Goal: Transaction & Acquisition: Book appointment/travel/reservation

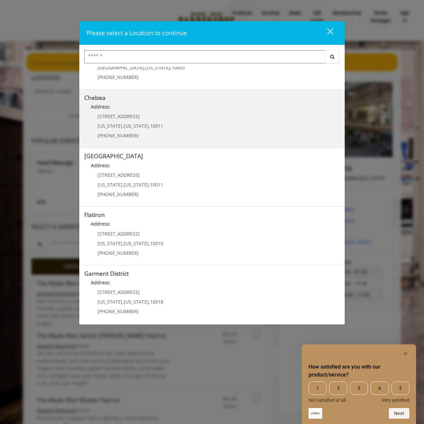
scroll to position [38, 0]
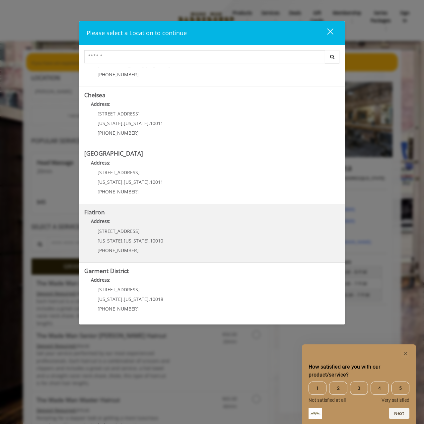
click at [151, 226] on "Address:" at bounding box center [211, 222] width 255 height 11
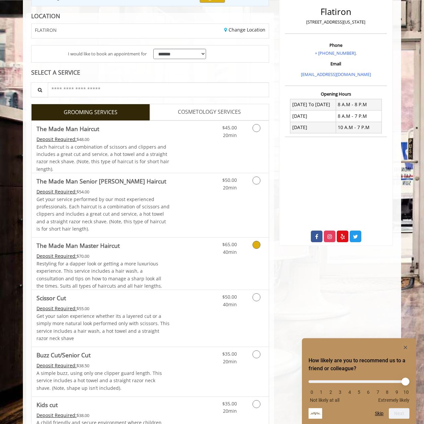
scroll to position [101, 0]
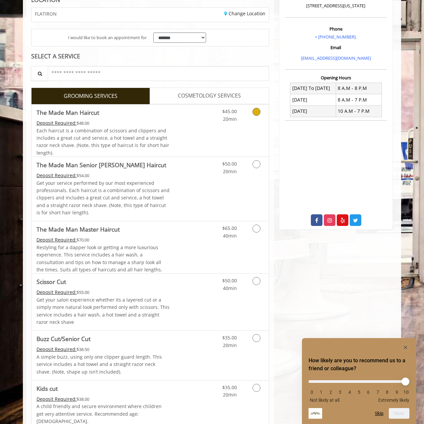
click at [192, 130] on link "Discounted Price" at bounding box center [189, 130] width 39 height 52
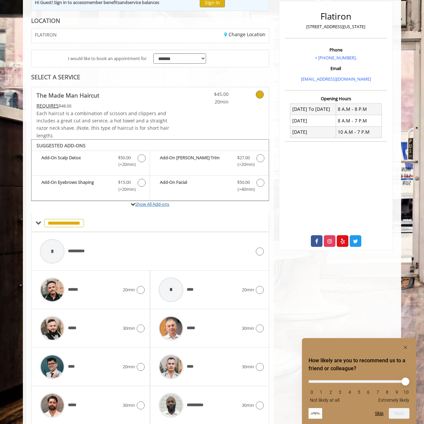
scroll to position [143, 0]
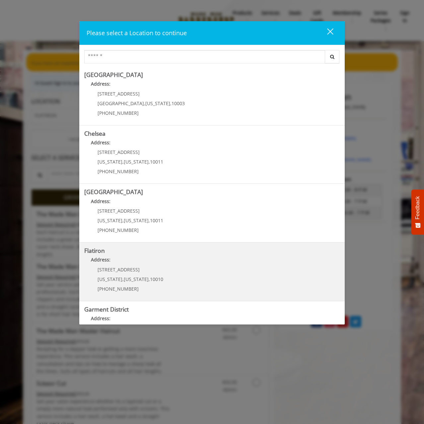
click at [157, 273] on div "10 E 23rd St New York , New York , 10010 (917) 475-1765" at bounding box center [125, 281] width 82 height 29
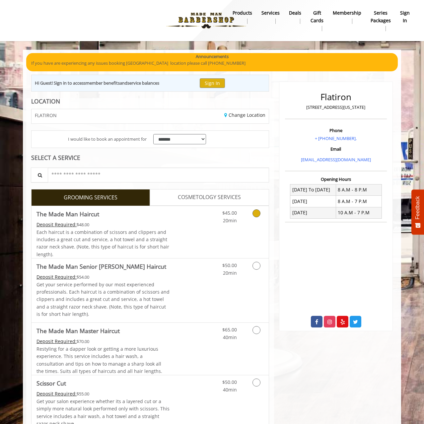
click at [253, 215] on icon "Grooming services" at bounding box center [256, 213] width 8 height 8
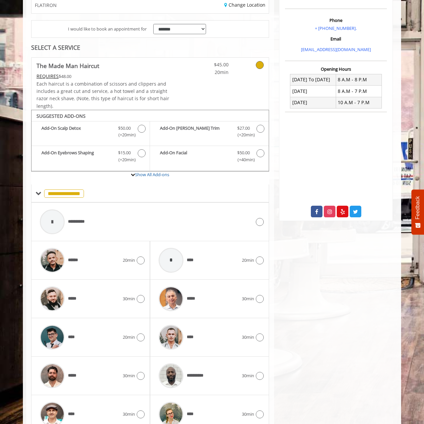
scroll to position [143, 0]
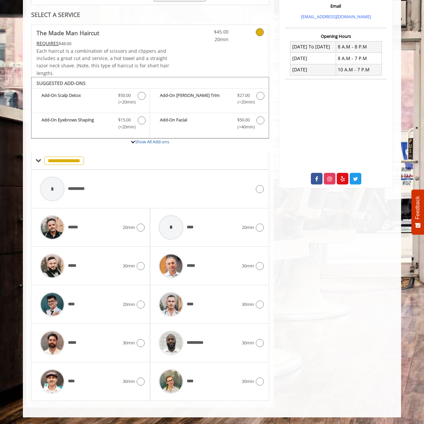
click at [260, 30] on icon at bounding box center [260, 32] width 8 height 8
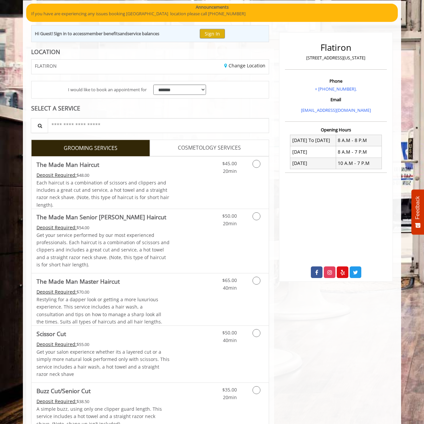
scroll to position [30, 0]
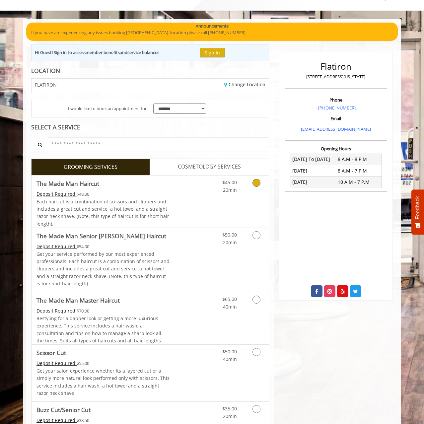
click at [199, 202] on link "Discounted Price" at bounding box center [189, 201] width 39 height 52
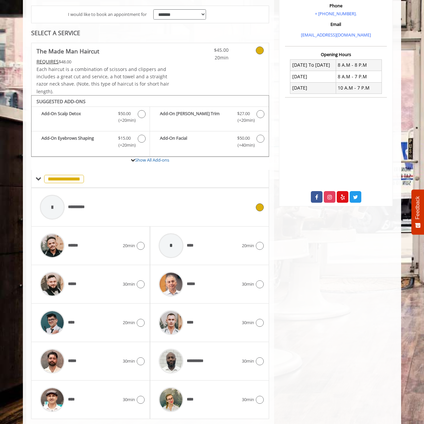
scroll to position [143, 0]
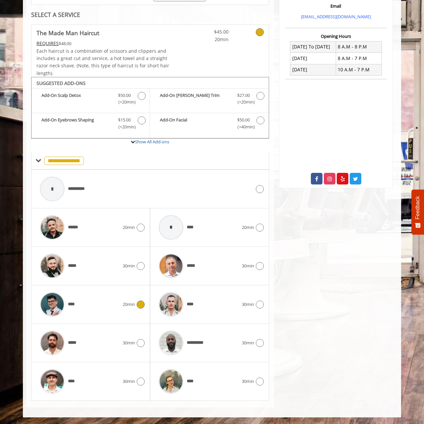
click at [100, 311] on div "****" at bounding box center [79, 303] width 86 height 31
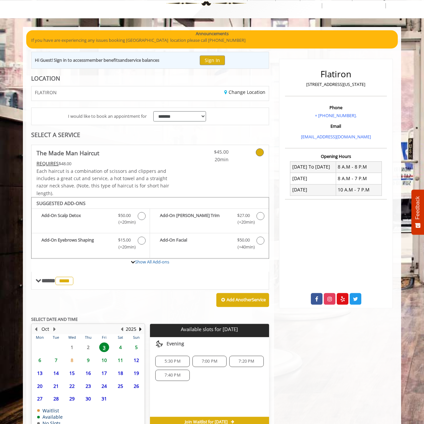
scroll to position [34, 0]
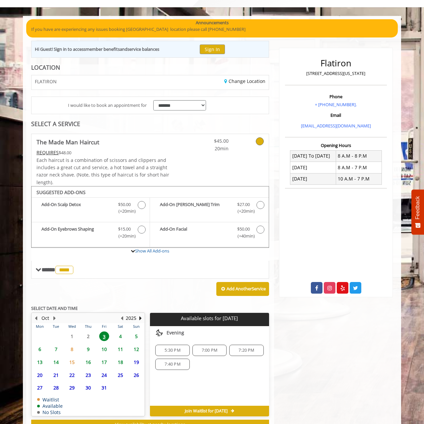
click at [89, 361] on span "16" at bounding box center [88, 362] width 10 height 10
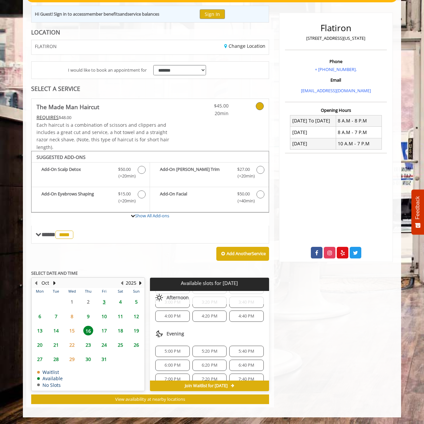
scroll to position [64, 0]
